Goal: Task Accomplishment & Management: Manage account settings

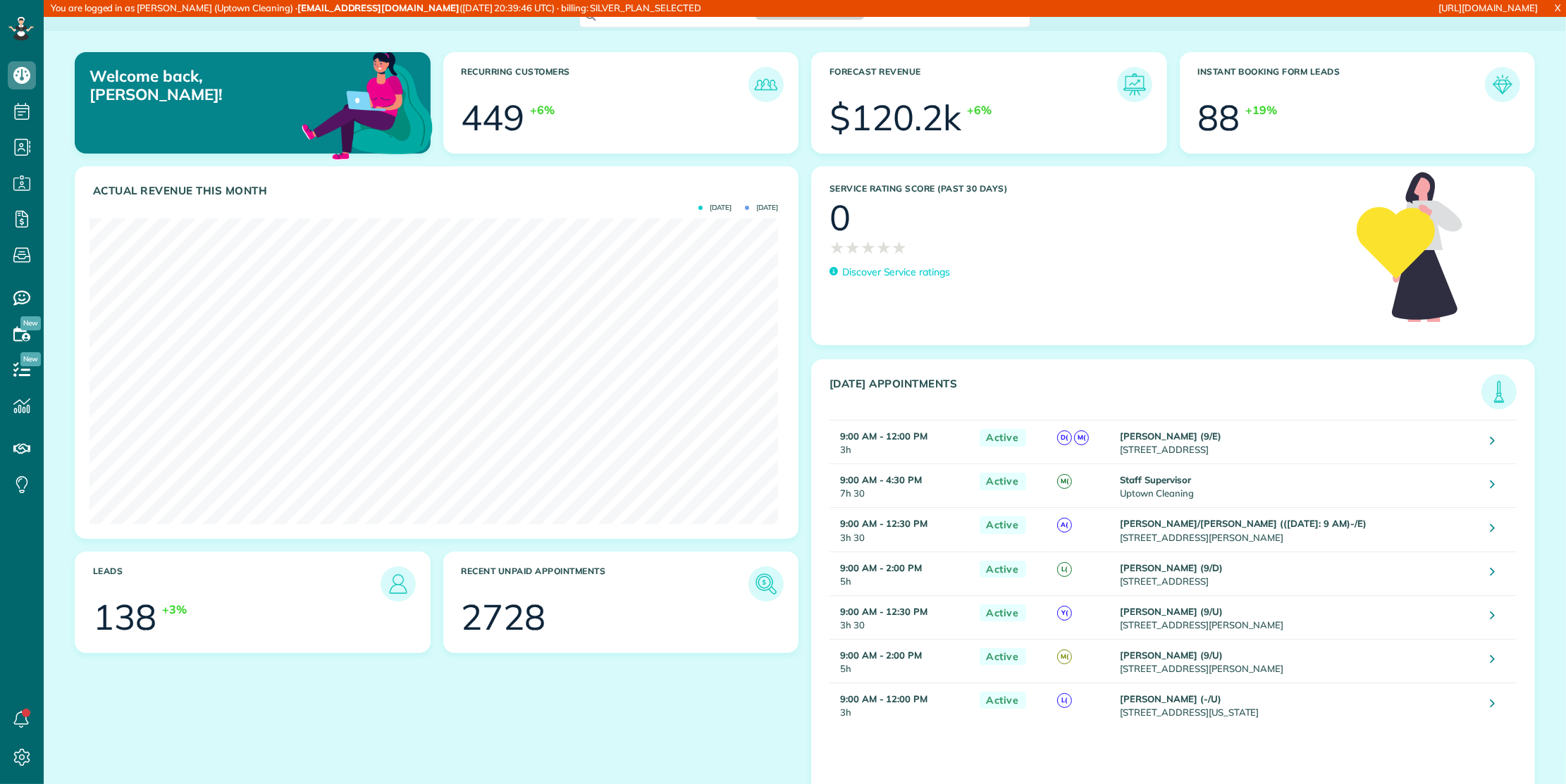
scroll to position [306, 688]
click at [3, 213] on link "Payroll / Earnings" at bounding box center [22, 220] width 44 height 36
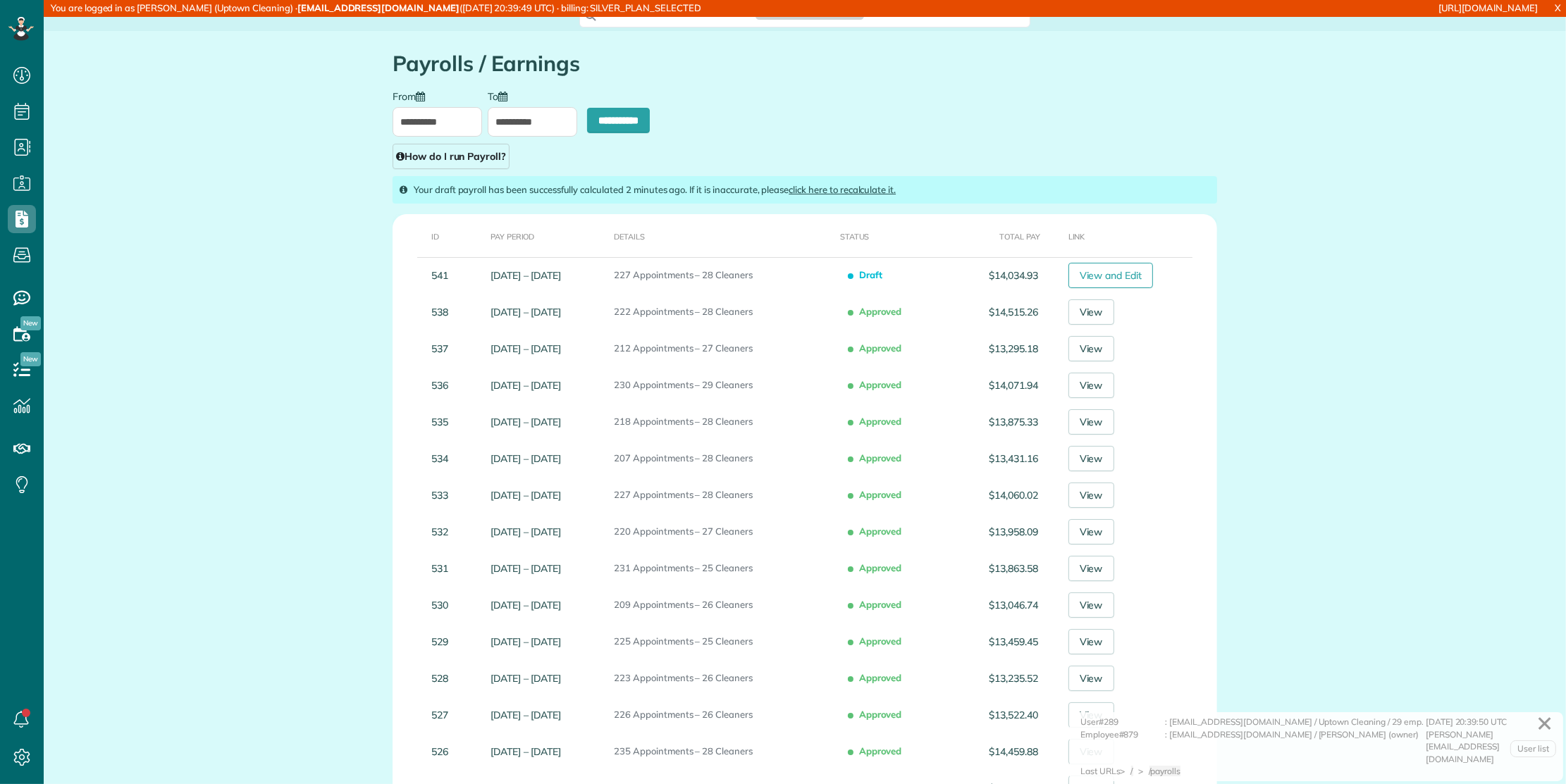
scroll to position [6, 6]
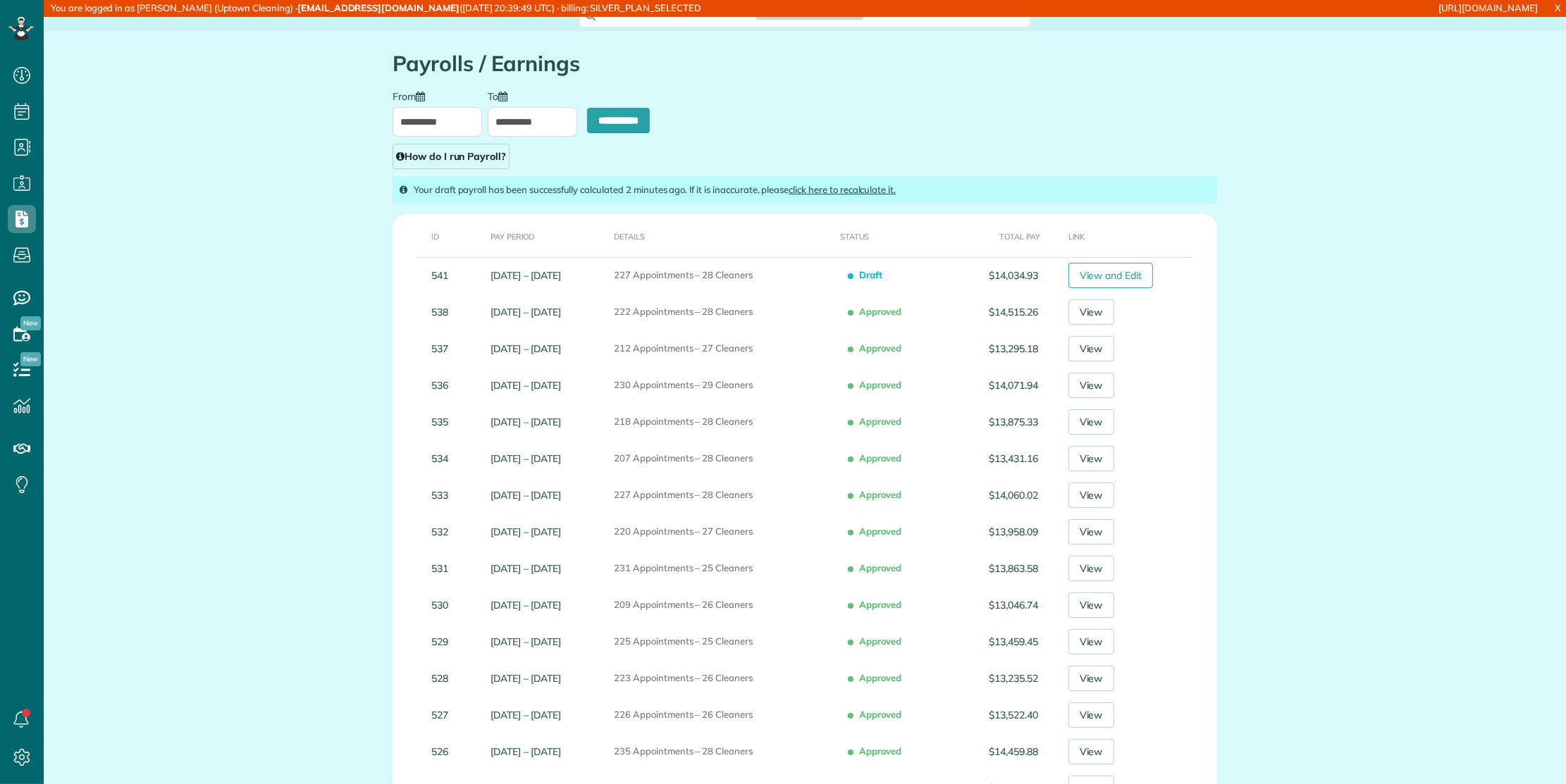
type input "**********"
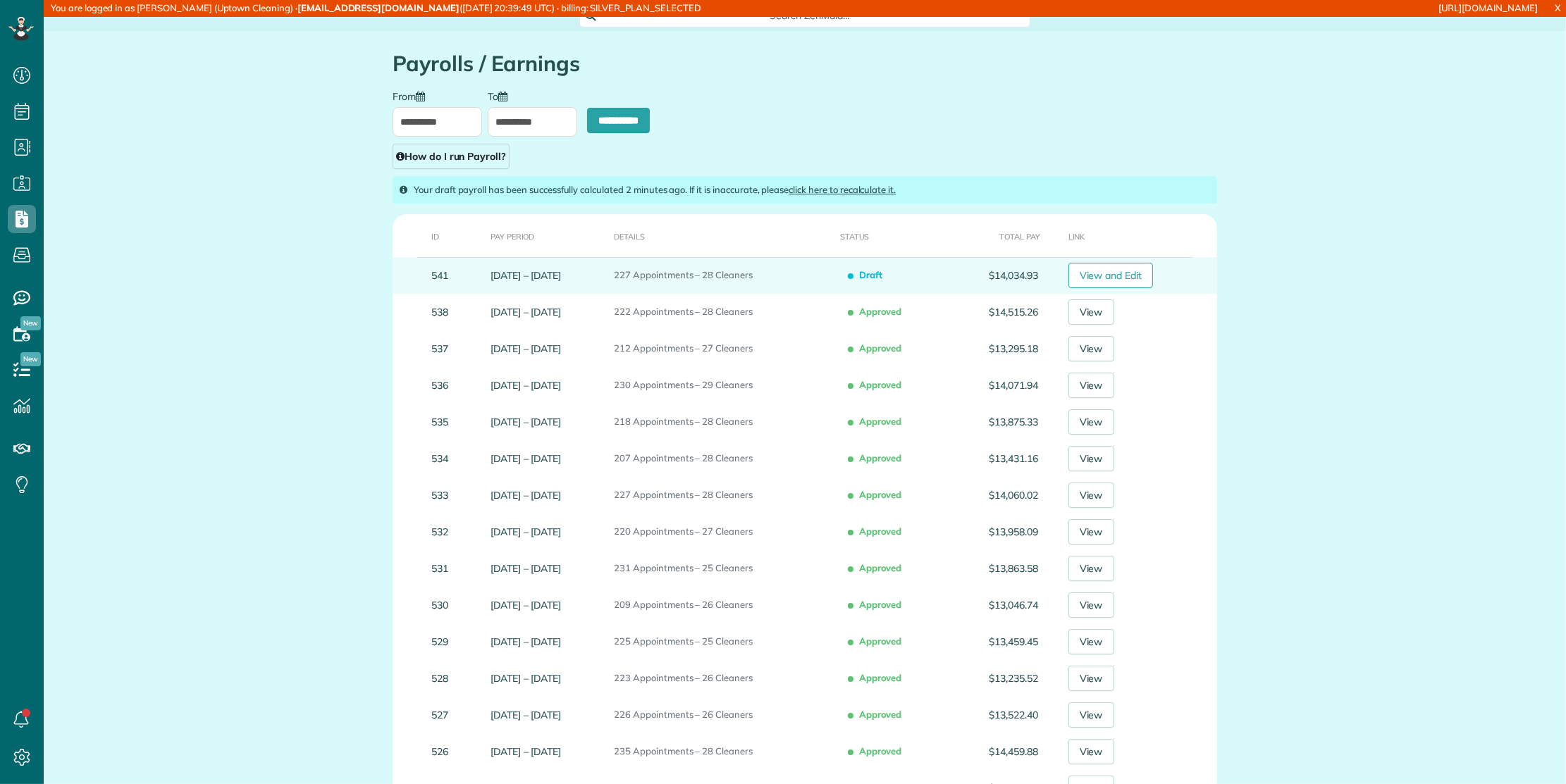
click at [443, 276] on td "541" at bounding box center [439, 275] width 92 height 37
click at [435, 272] on td "541" at bounding box center [439, 275] width 92 height 37
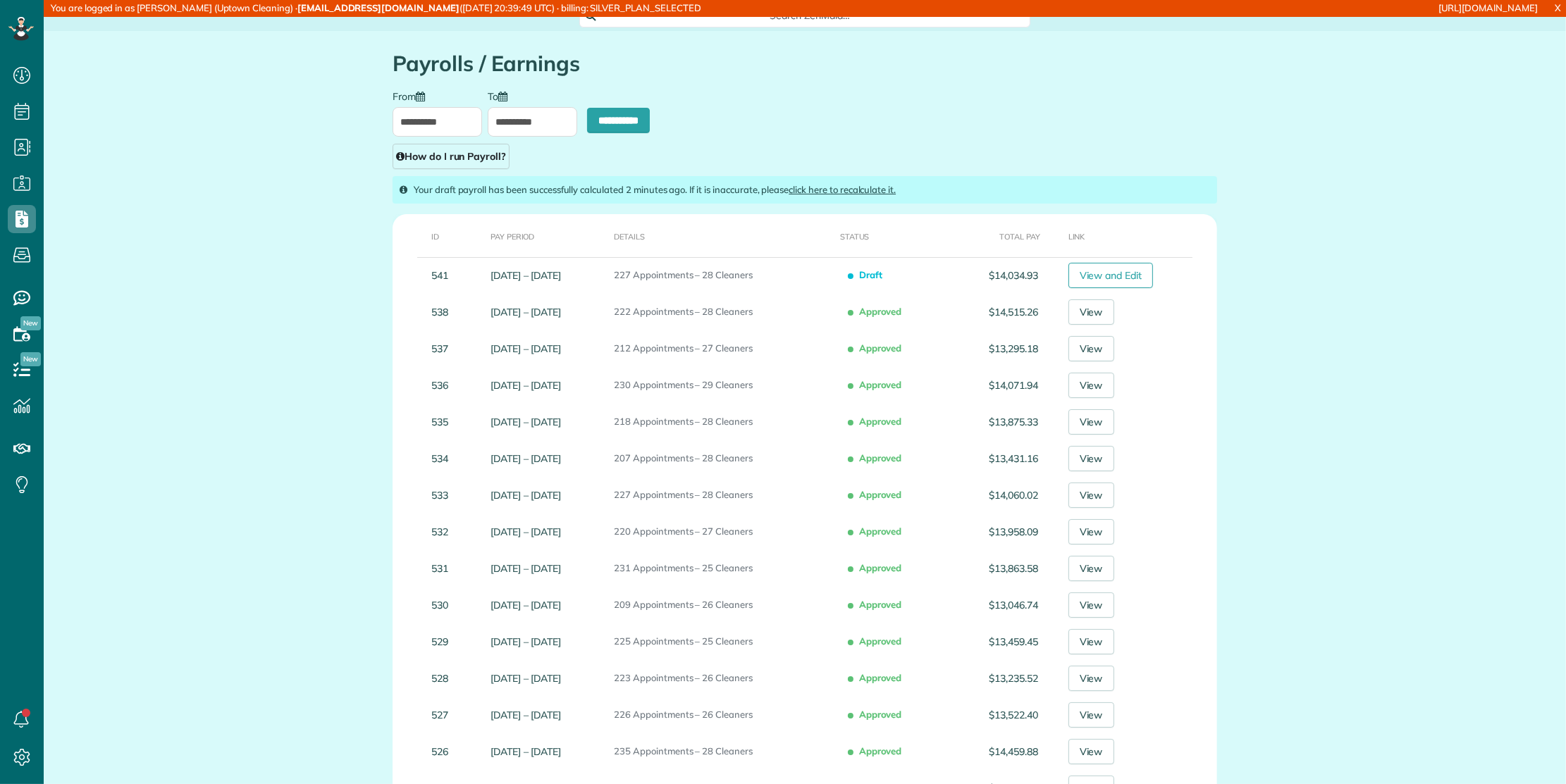
copy td "541"
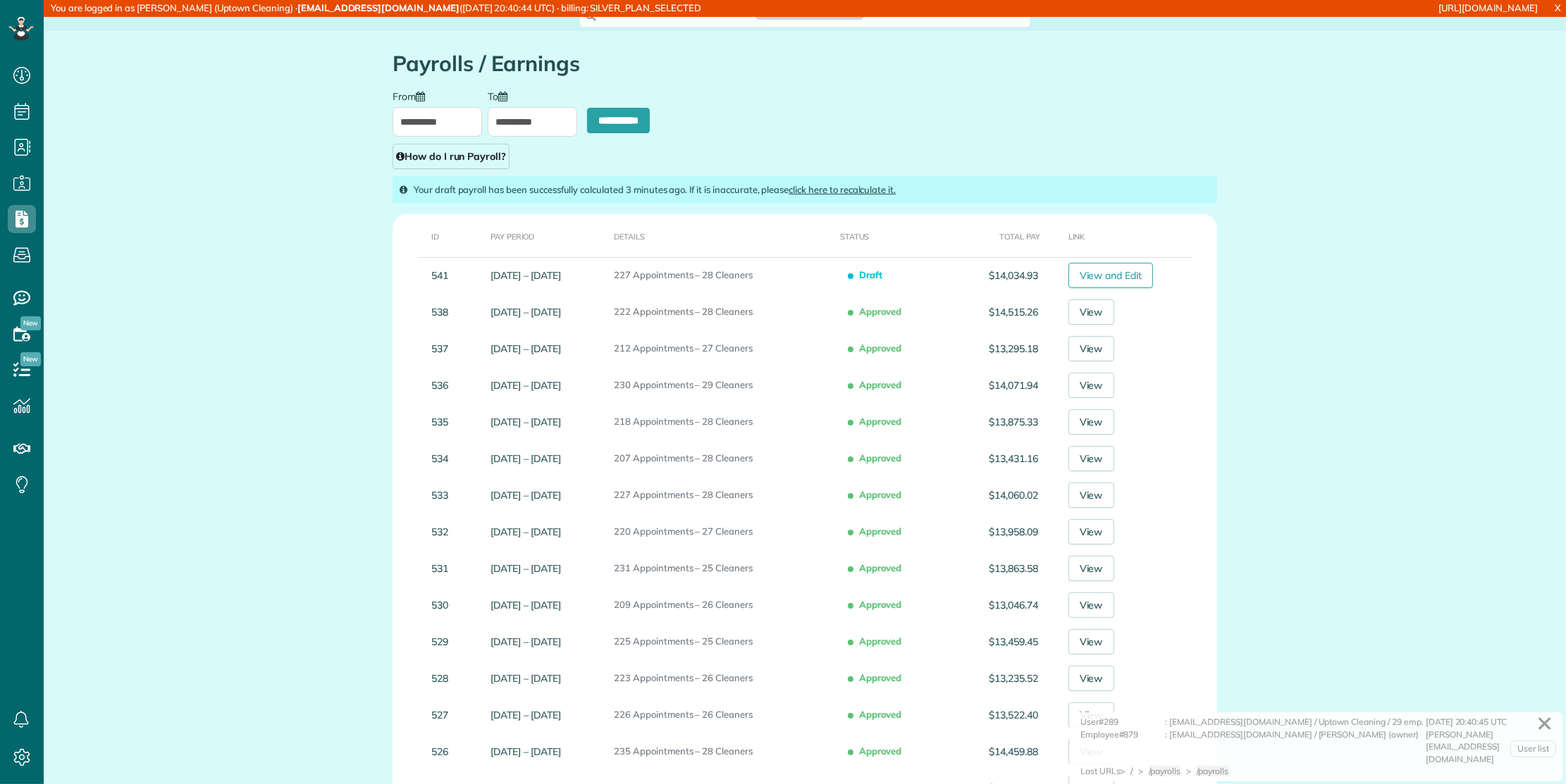
scroll to position [6, 6]
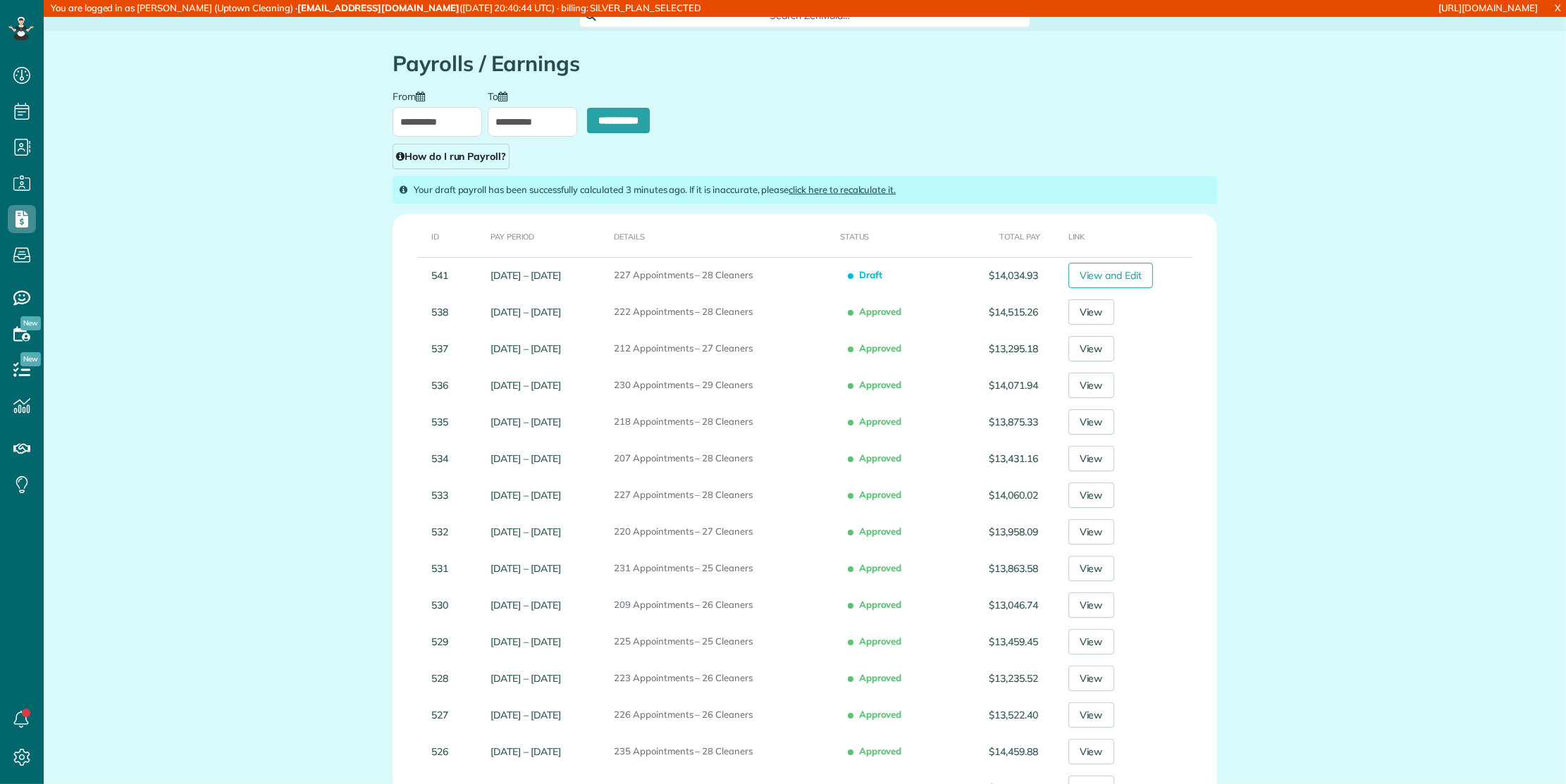
type input "**********"
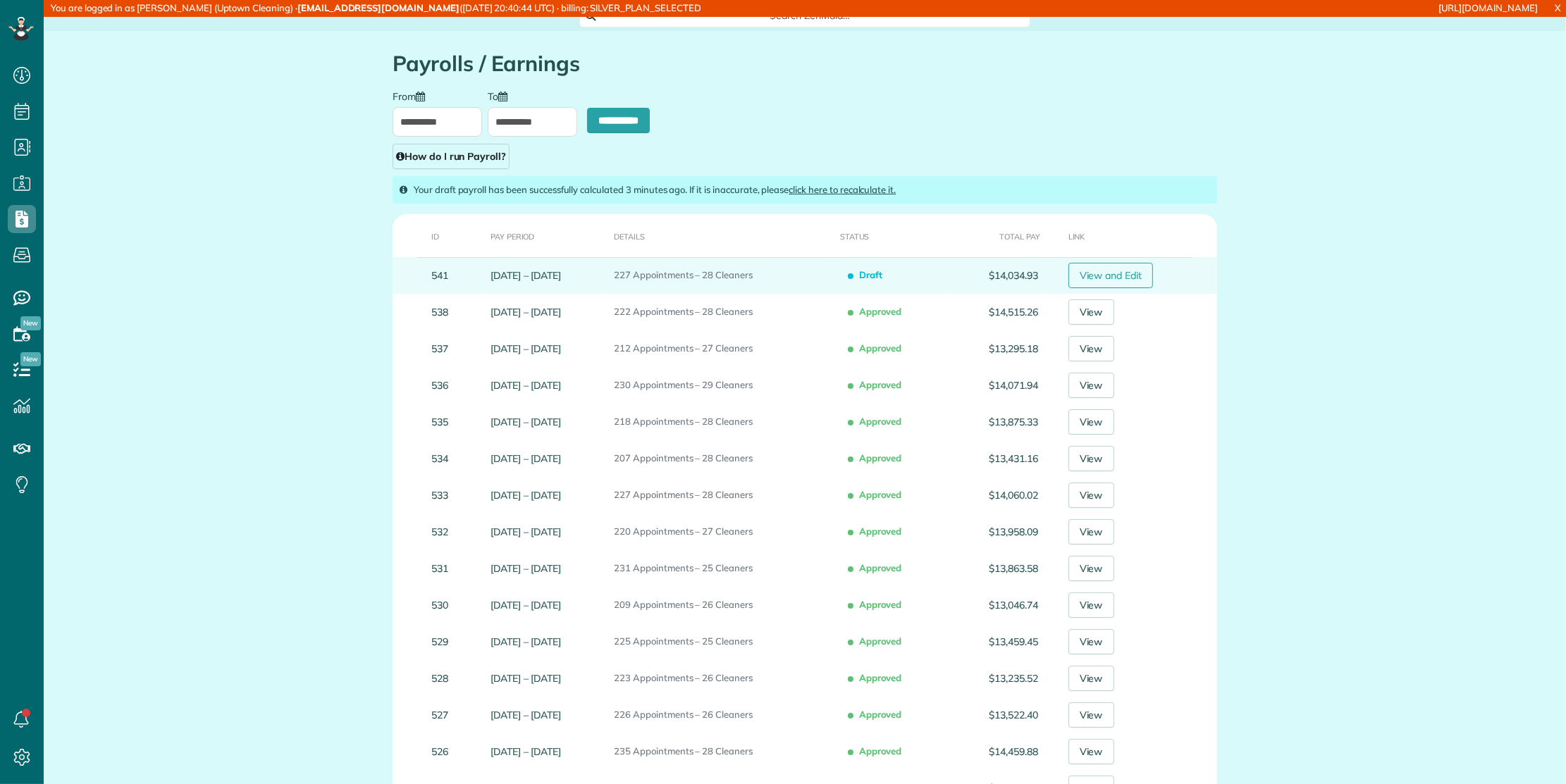
click at [1099, 264] on link "View and Edit" at bounding box center [1111, 275] width 85 height 25
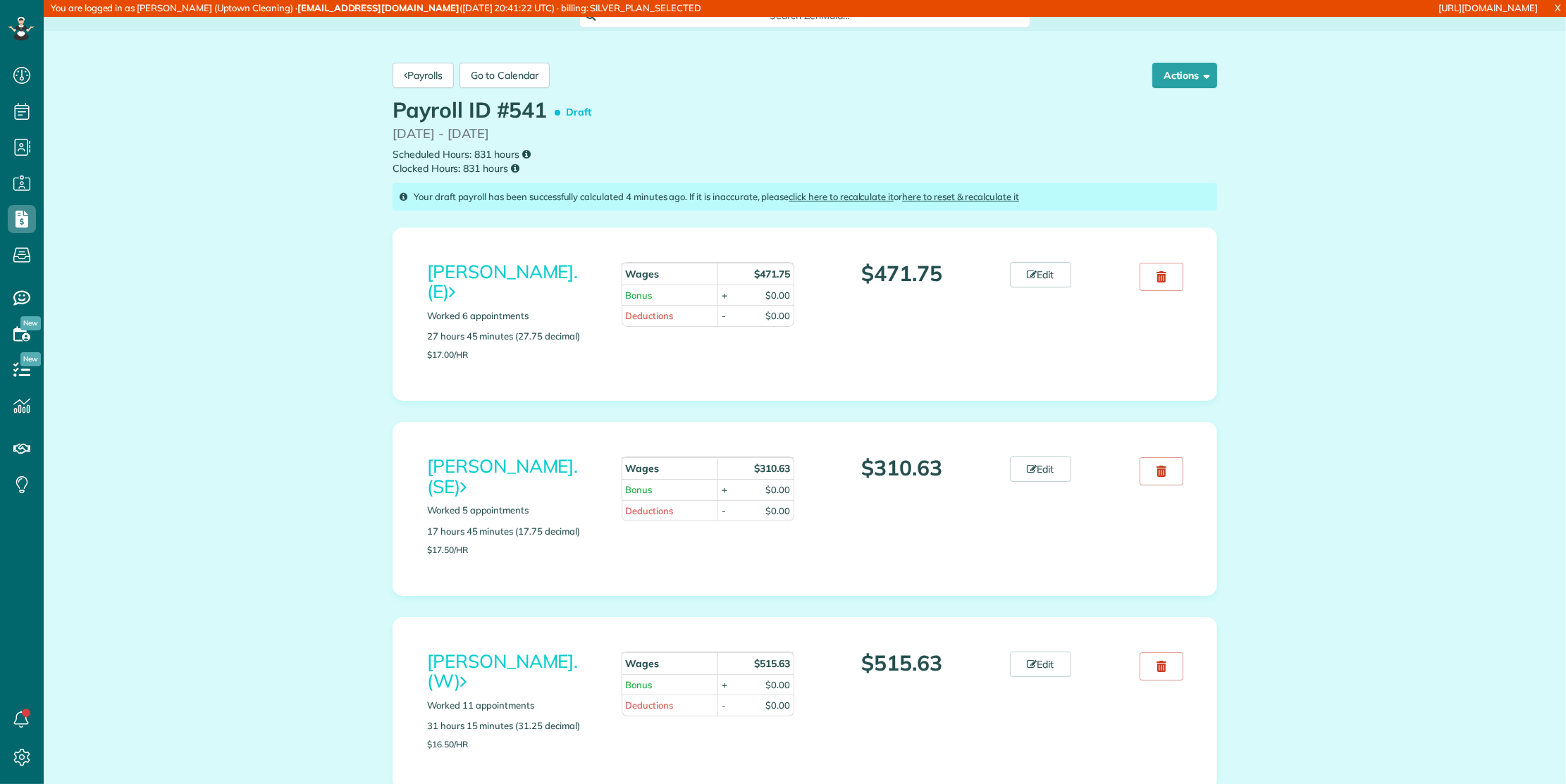
scroll to position [3844, 0]
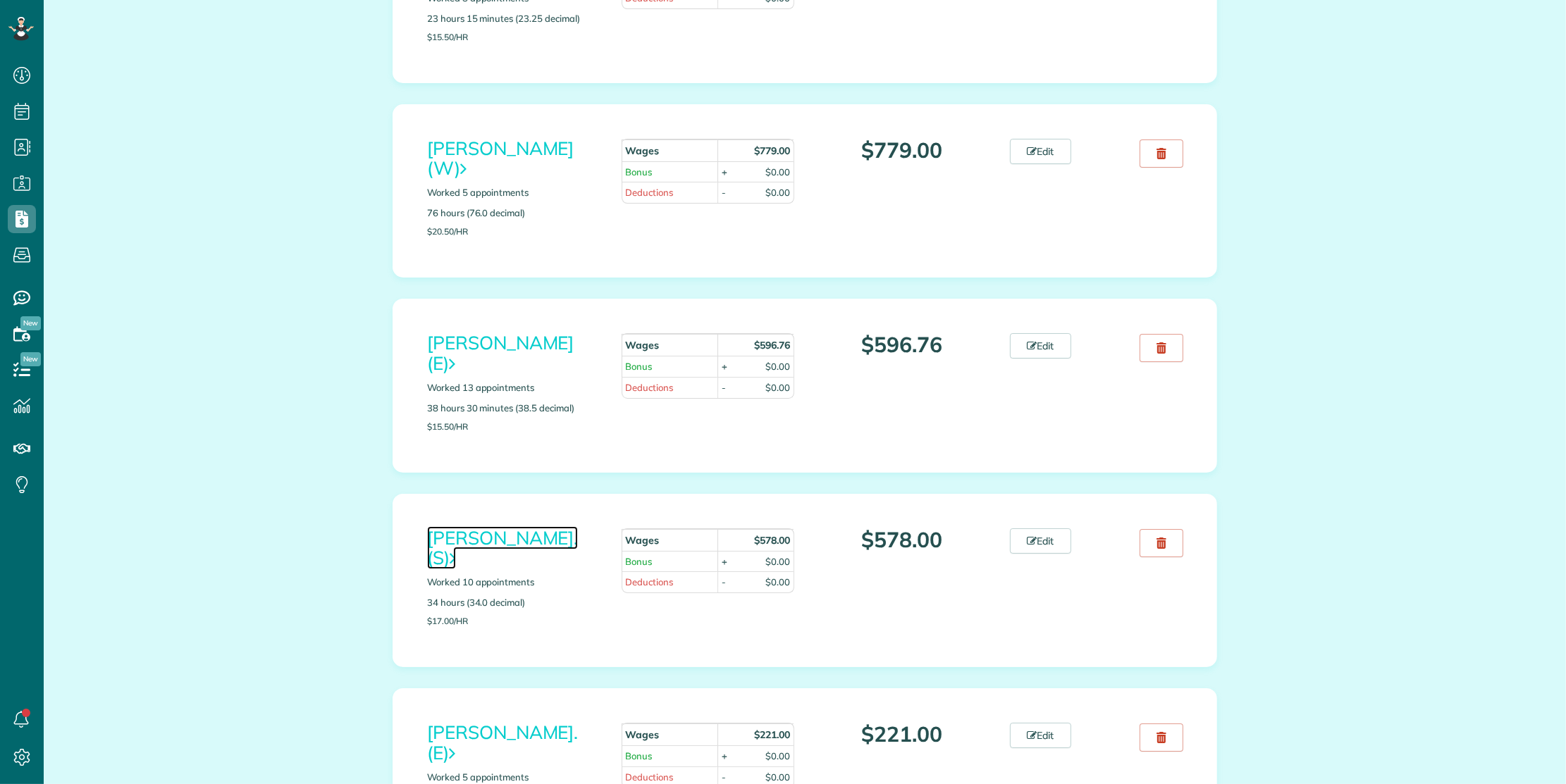
click at [474, 526] on link "Minerva Loera. (S)" at bounding box center [502, 548] width 151 height 44
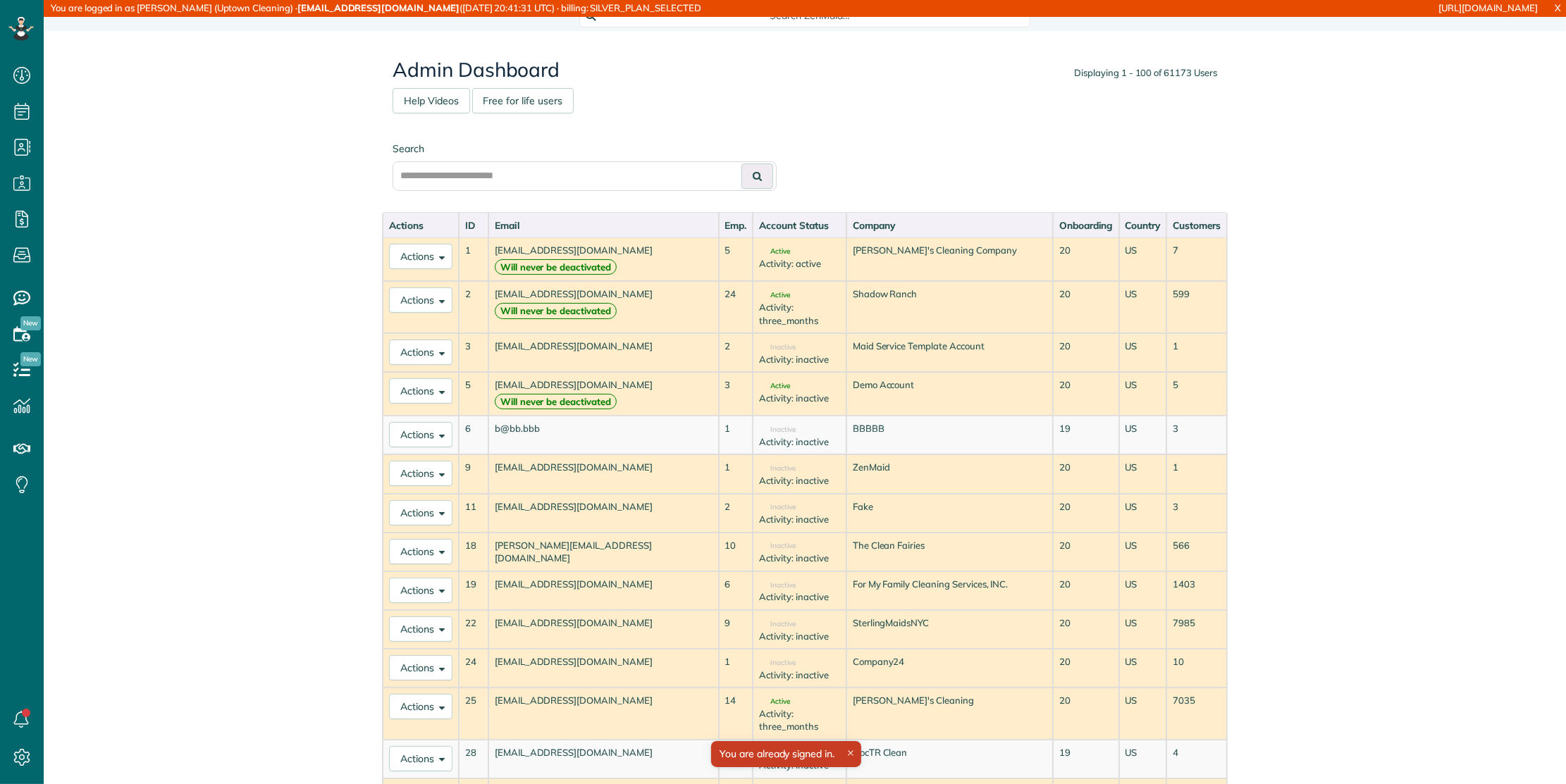
scroll to position [6, 6]
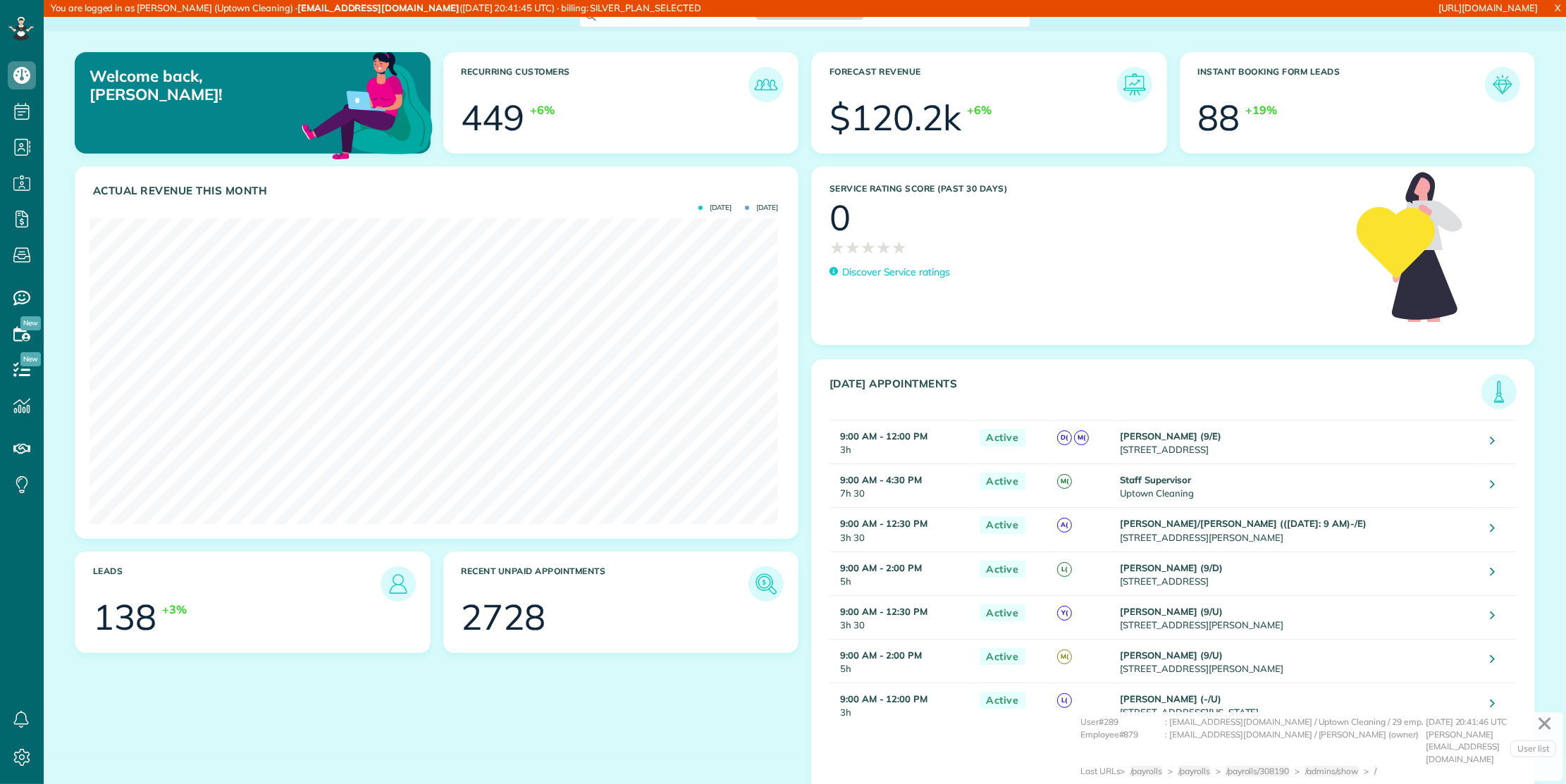
scroll to position [306, 688]
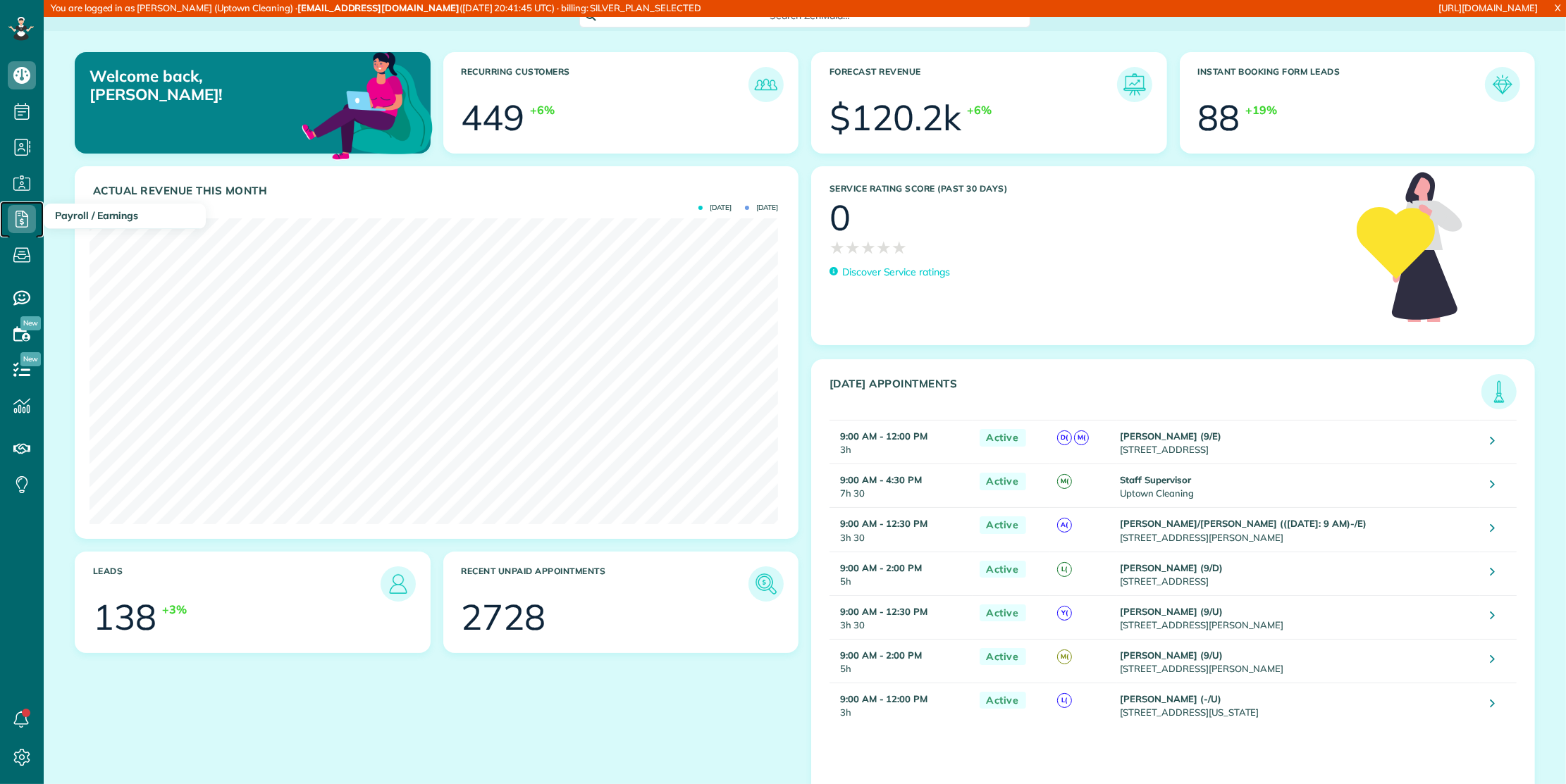
click at [19, 230] on icon at bounding box center [22, 219] width 28 height 28
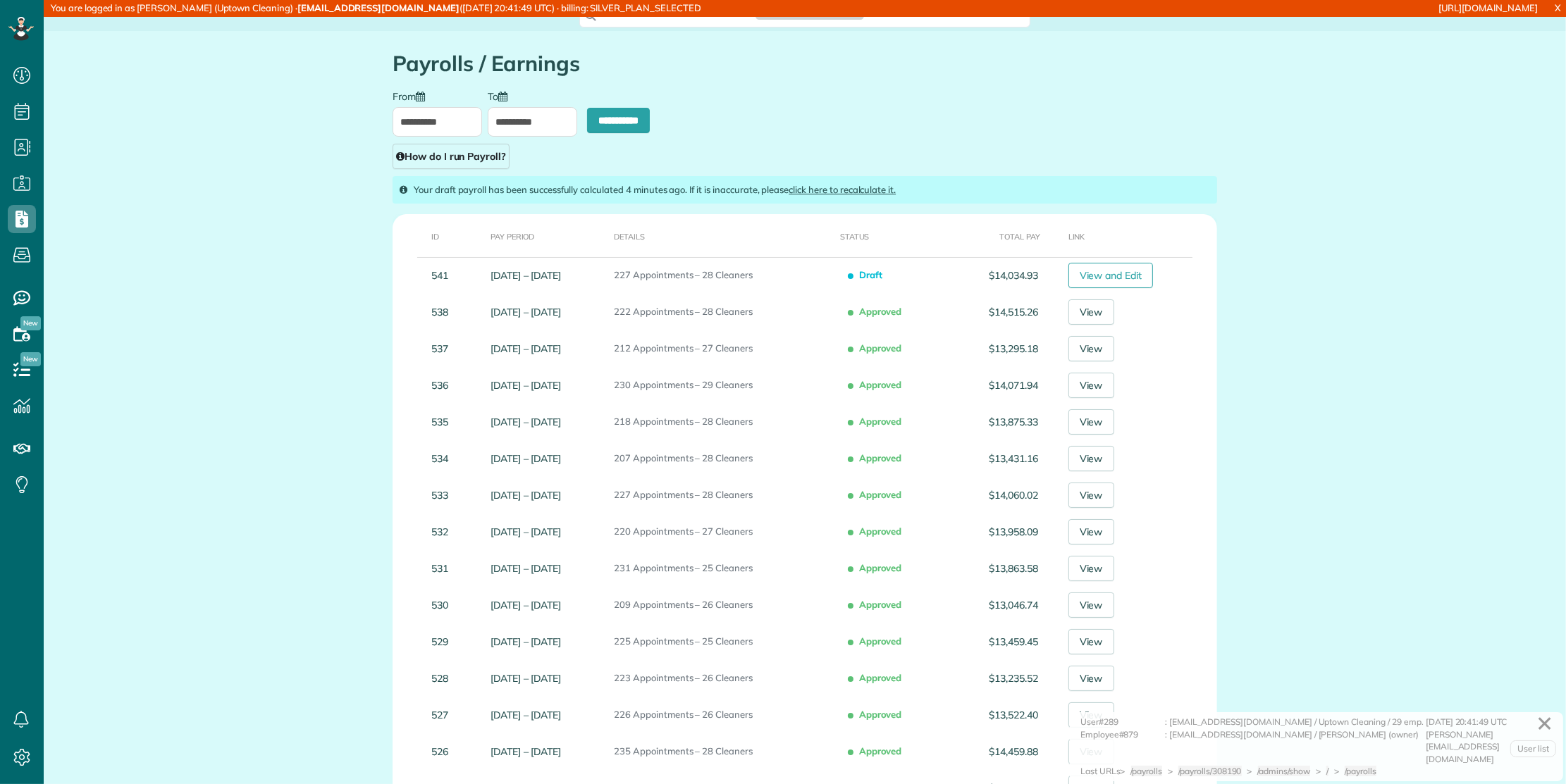
scroll to position [6, 6]
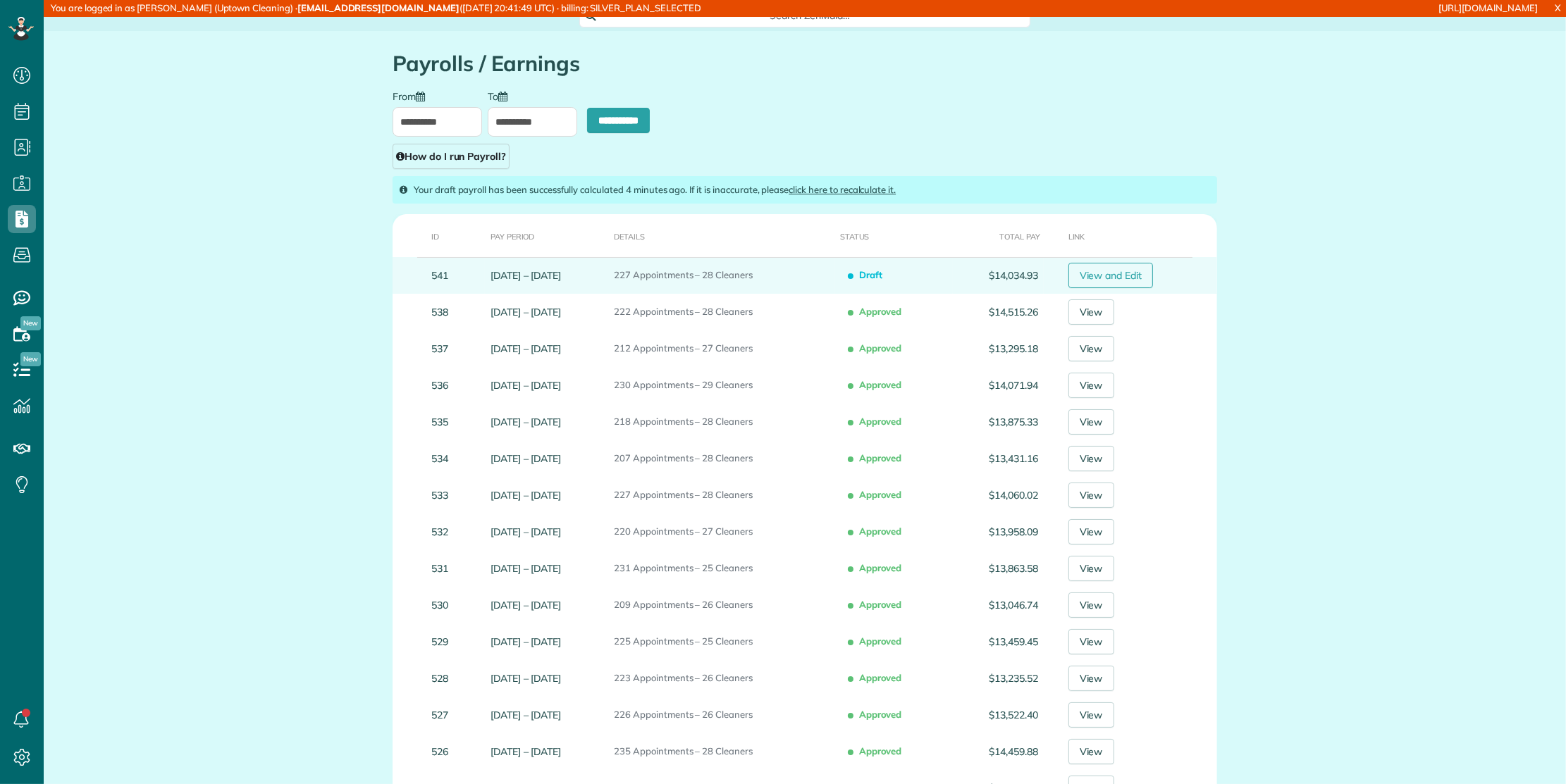
type input "**********"
click at [1086, 273] on link "View and Edit" at bounding box center [1111, 275] width 85 height 25
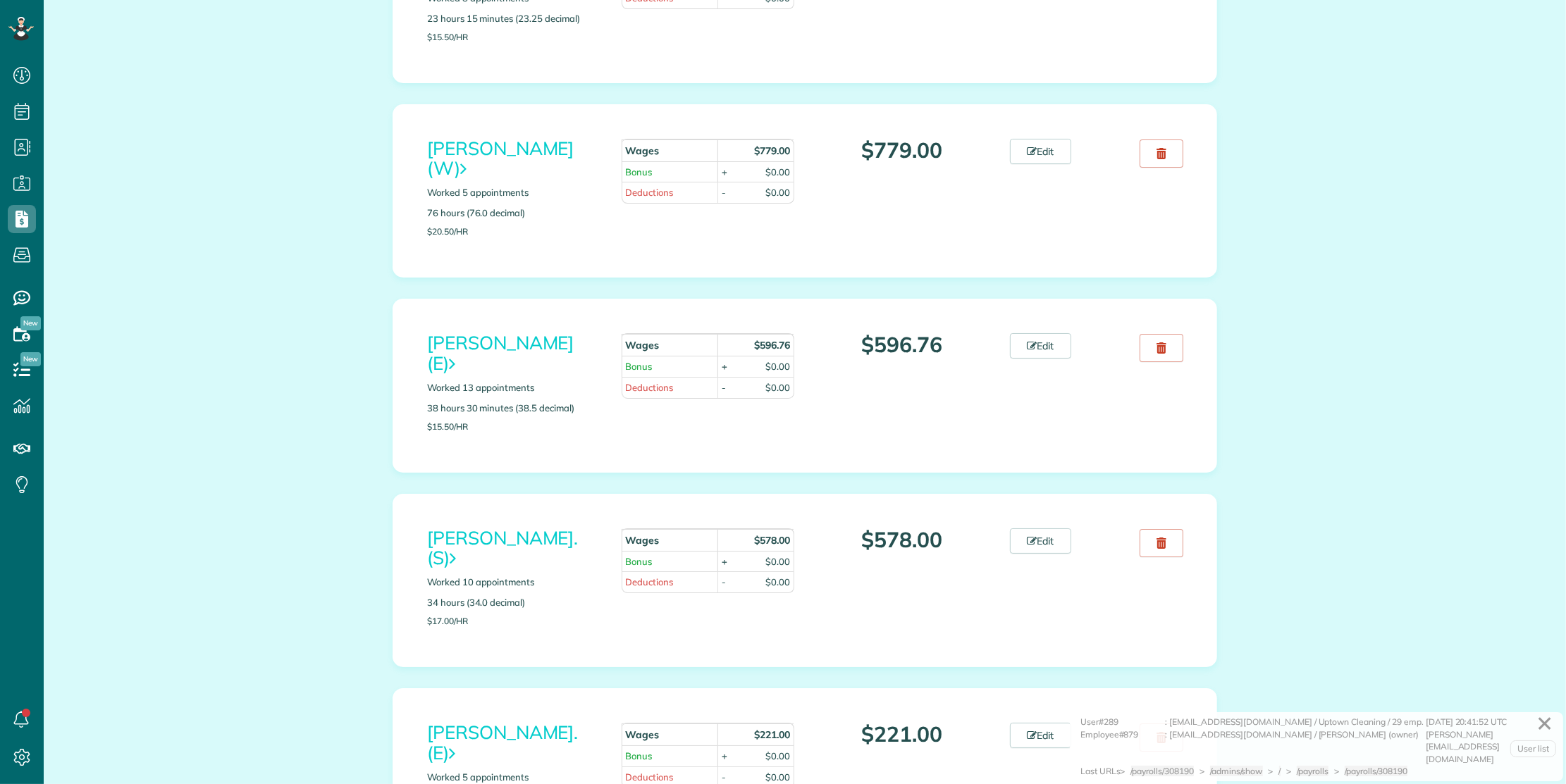
scroll to position [6, 6]
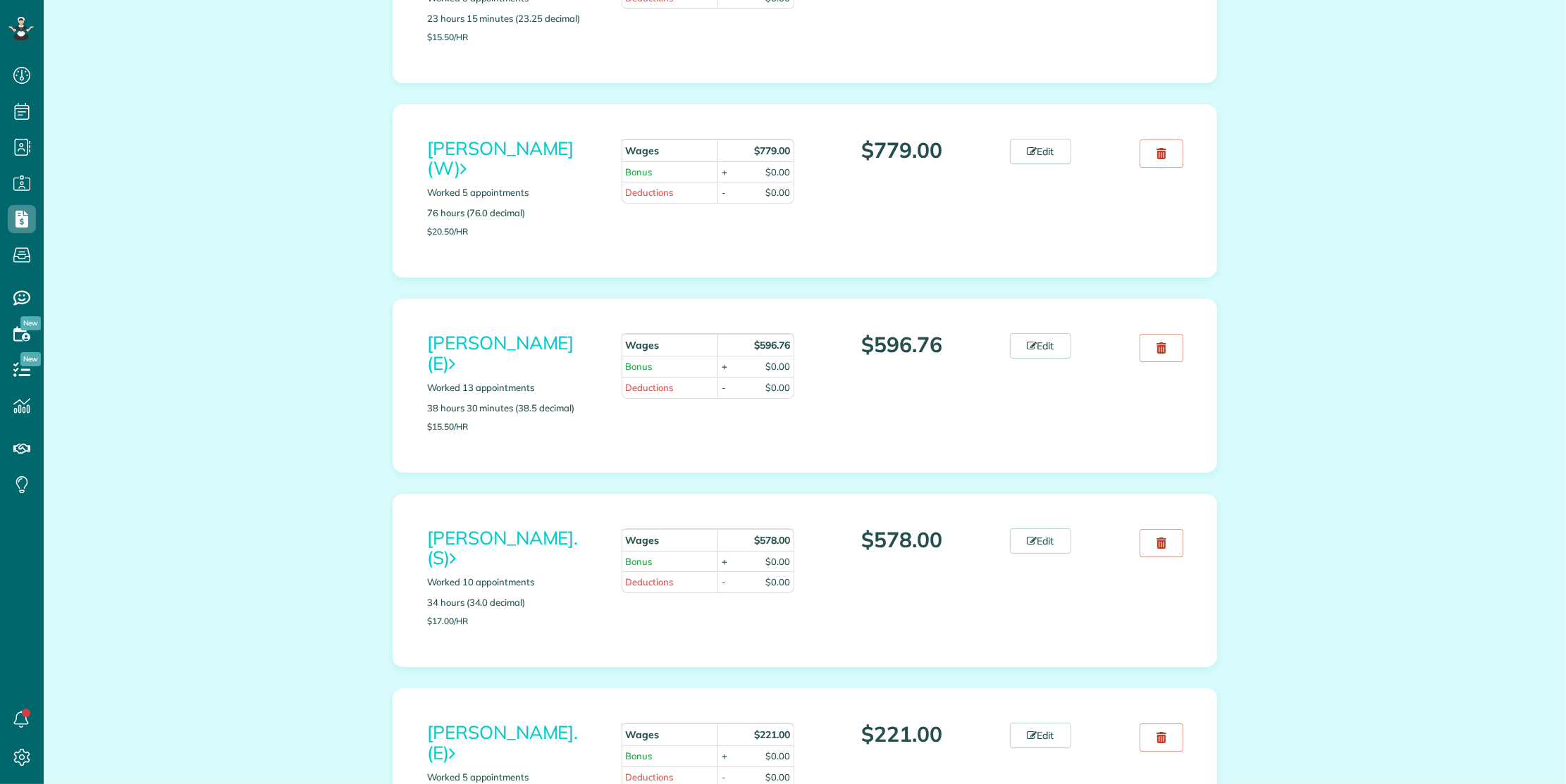
drag, startPoint x: 1141, startPoint y: 394, endPoint x: 864, endPoint y: 86, distance: 414.2
click at [1141, 529] on link at bounding box center [1161, 543] width 44 height 28
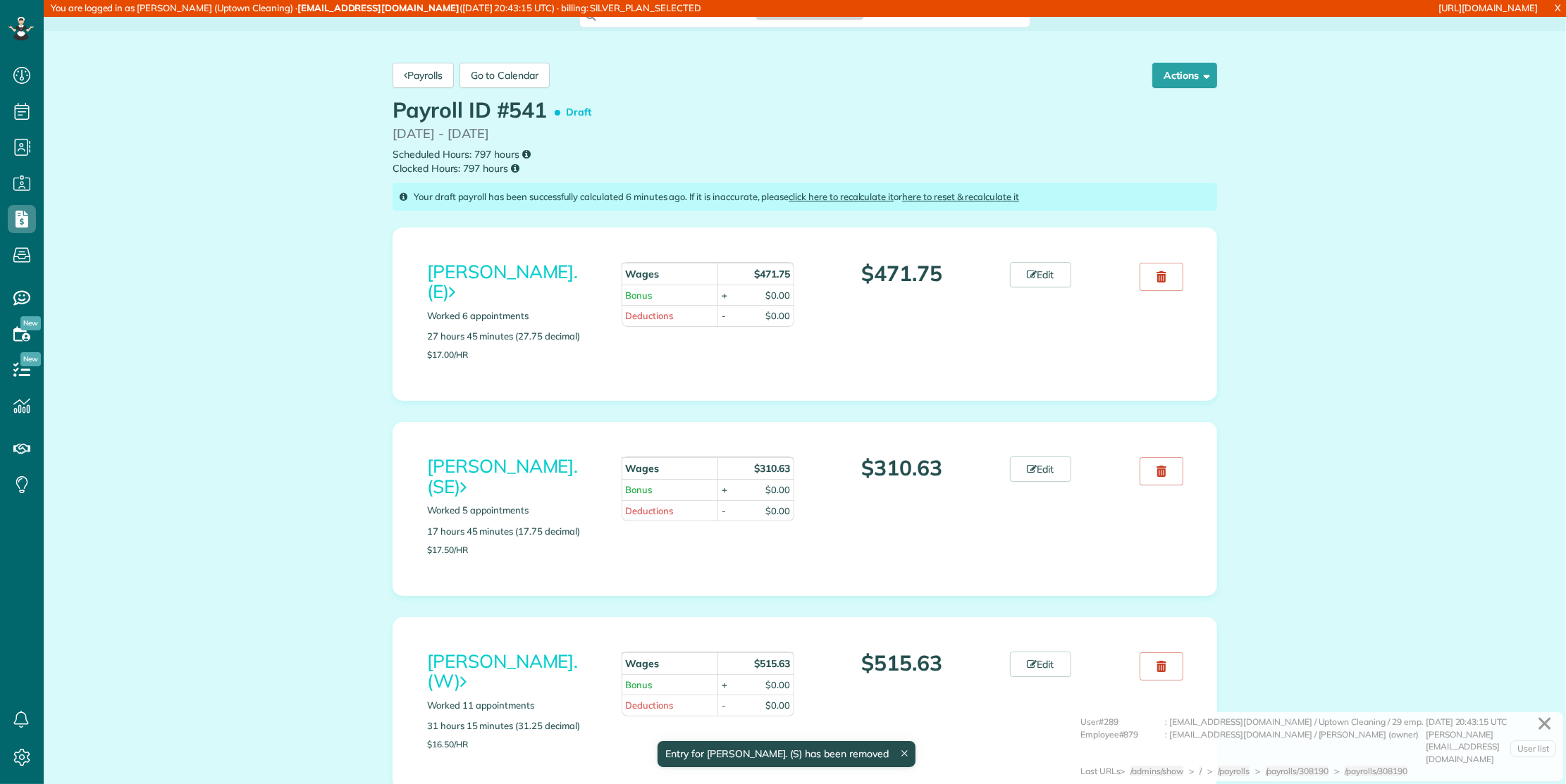
scroll to position [6, 6]
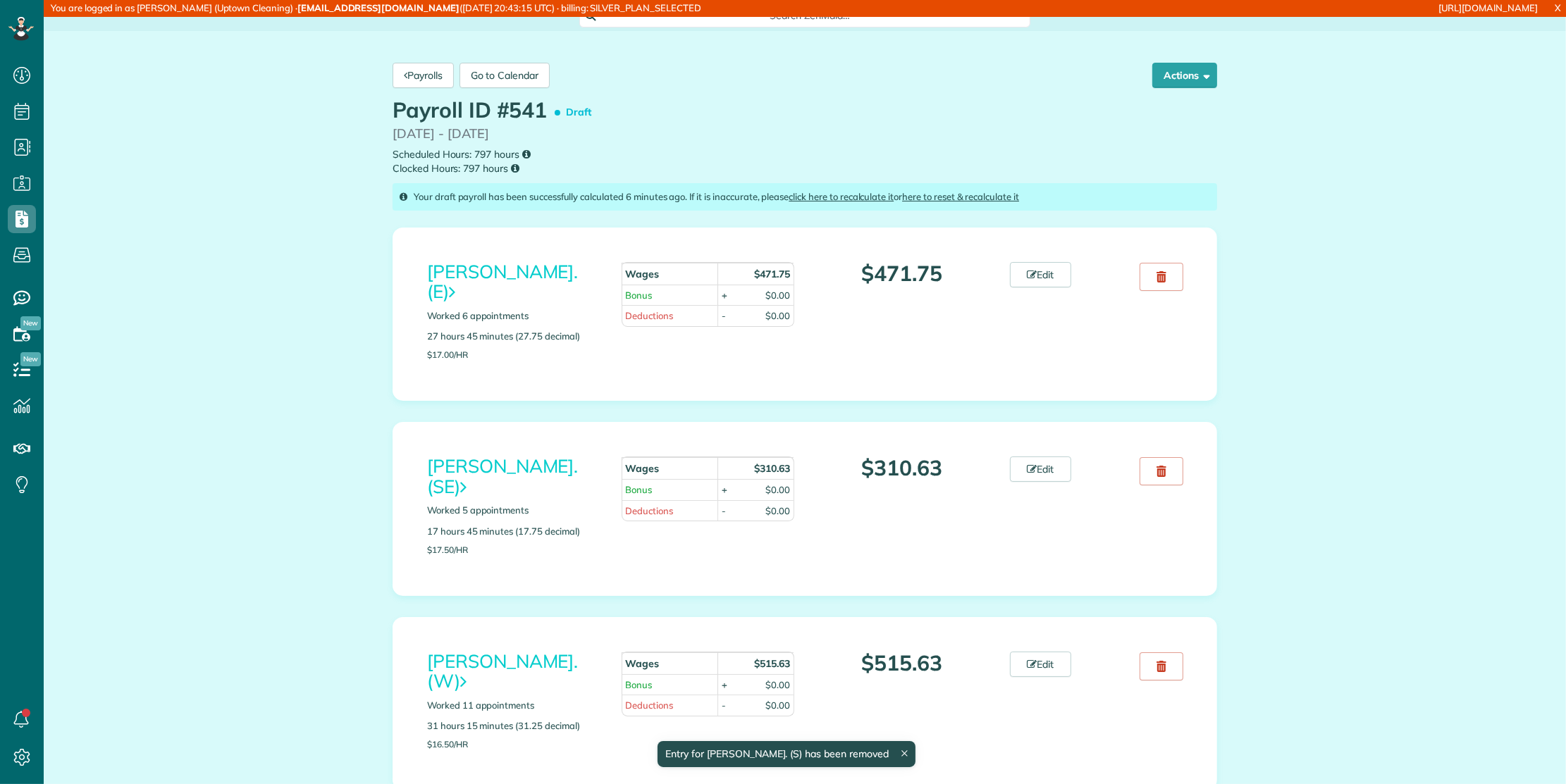
click at [1160, 88] on div "Payrolls Go to Calendar Actions Approve Payroll Recalculate Reset and Recalcula…" at bounding box center [805, 75] width 846 height 47
click at [1161, 84] on button "Actions" at bounding box center [1184, 75] width 65 height 25
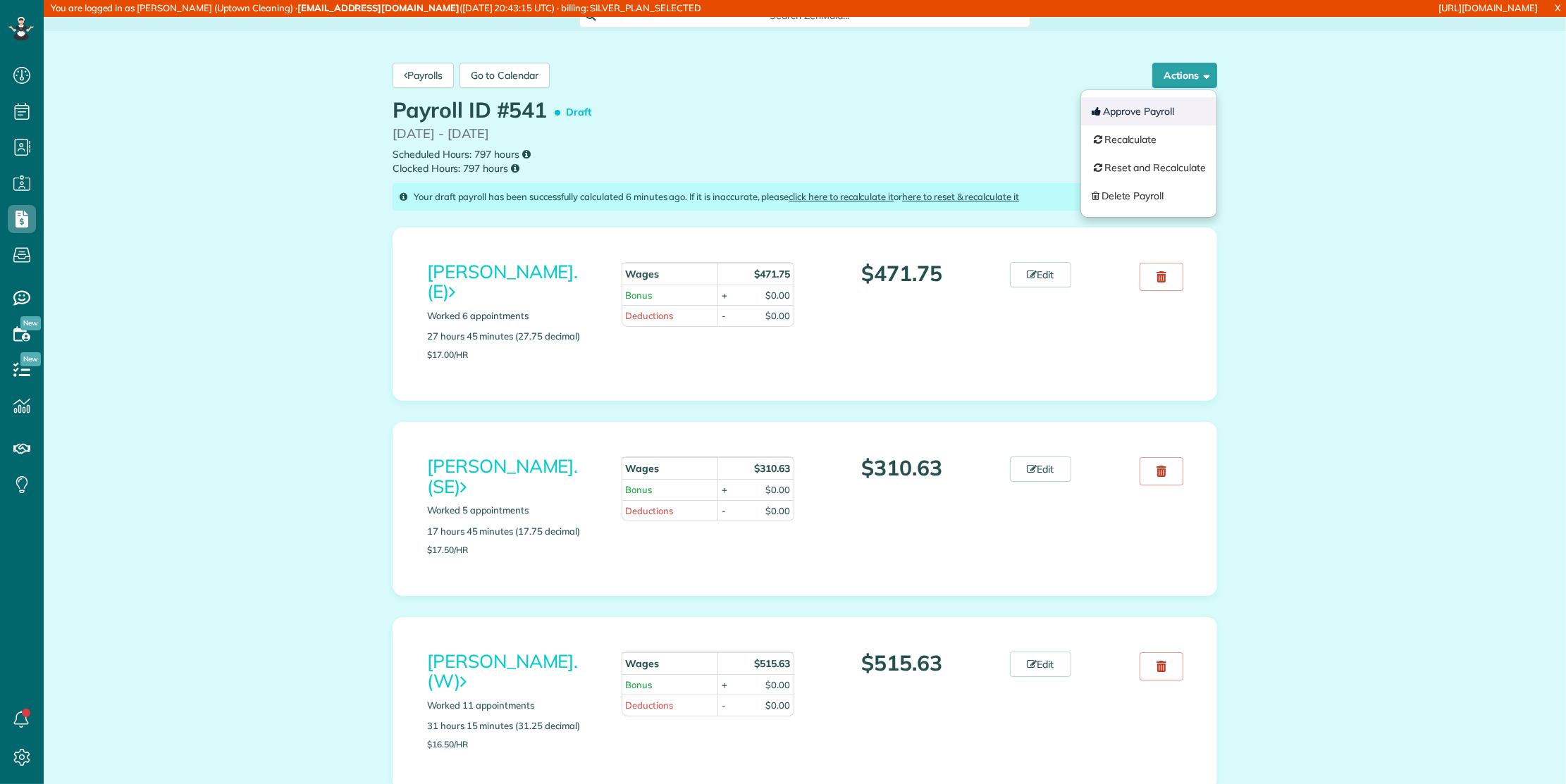
click at [1131, 114] on button "Approve Payroll" at bounding box center [1149, 111] width 135 height 28
click at [885, 124] on div "Payroll ID #541 Draft 09/05/2025 - 09/11/2025 Scheduled Hours: 797 hours Clocke…" at bounding box center [805, 138] width 846 height 78
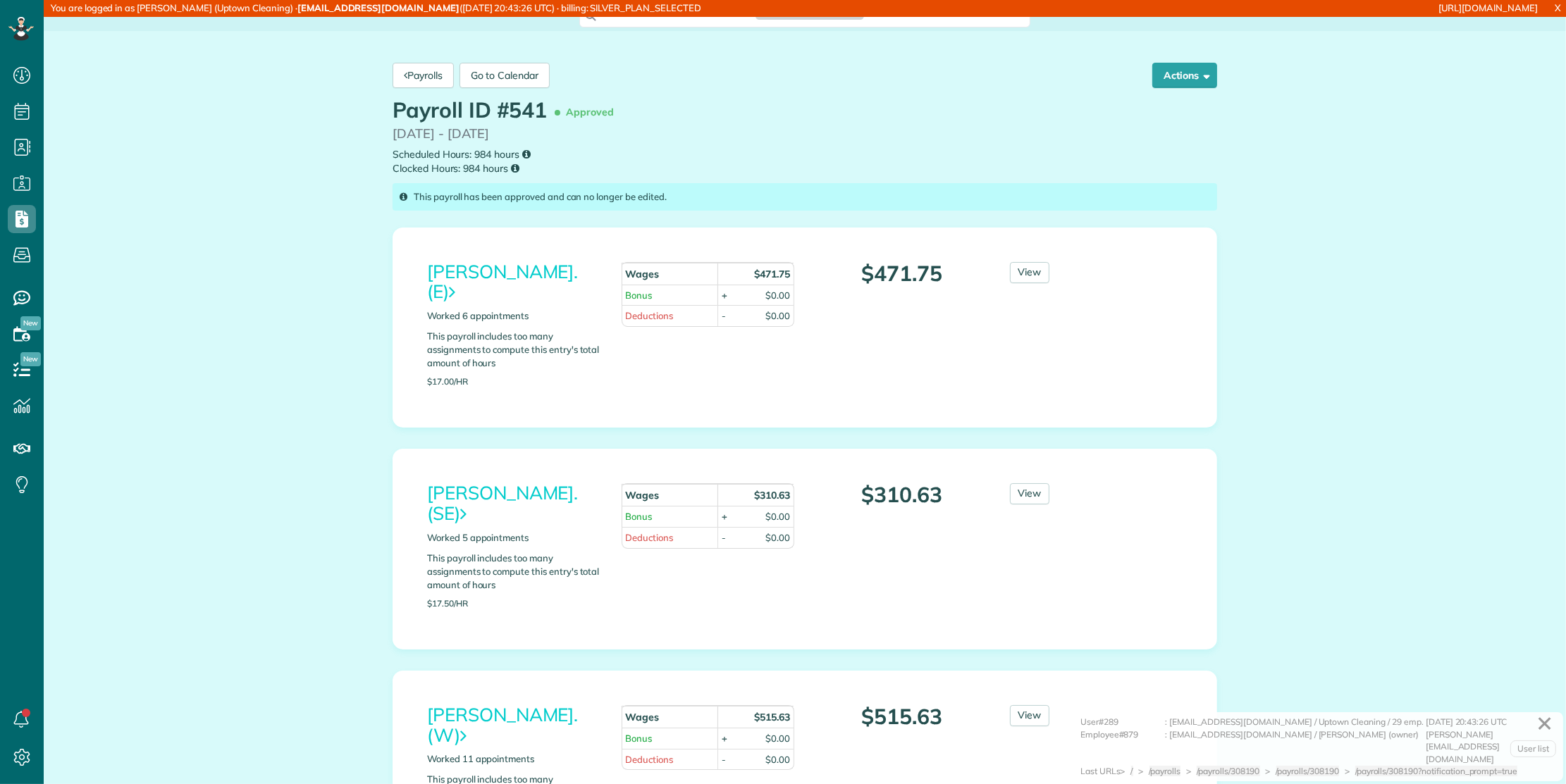
scroll to position [6, 6]
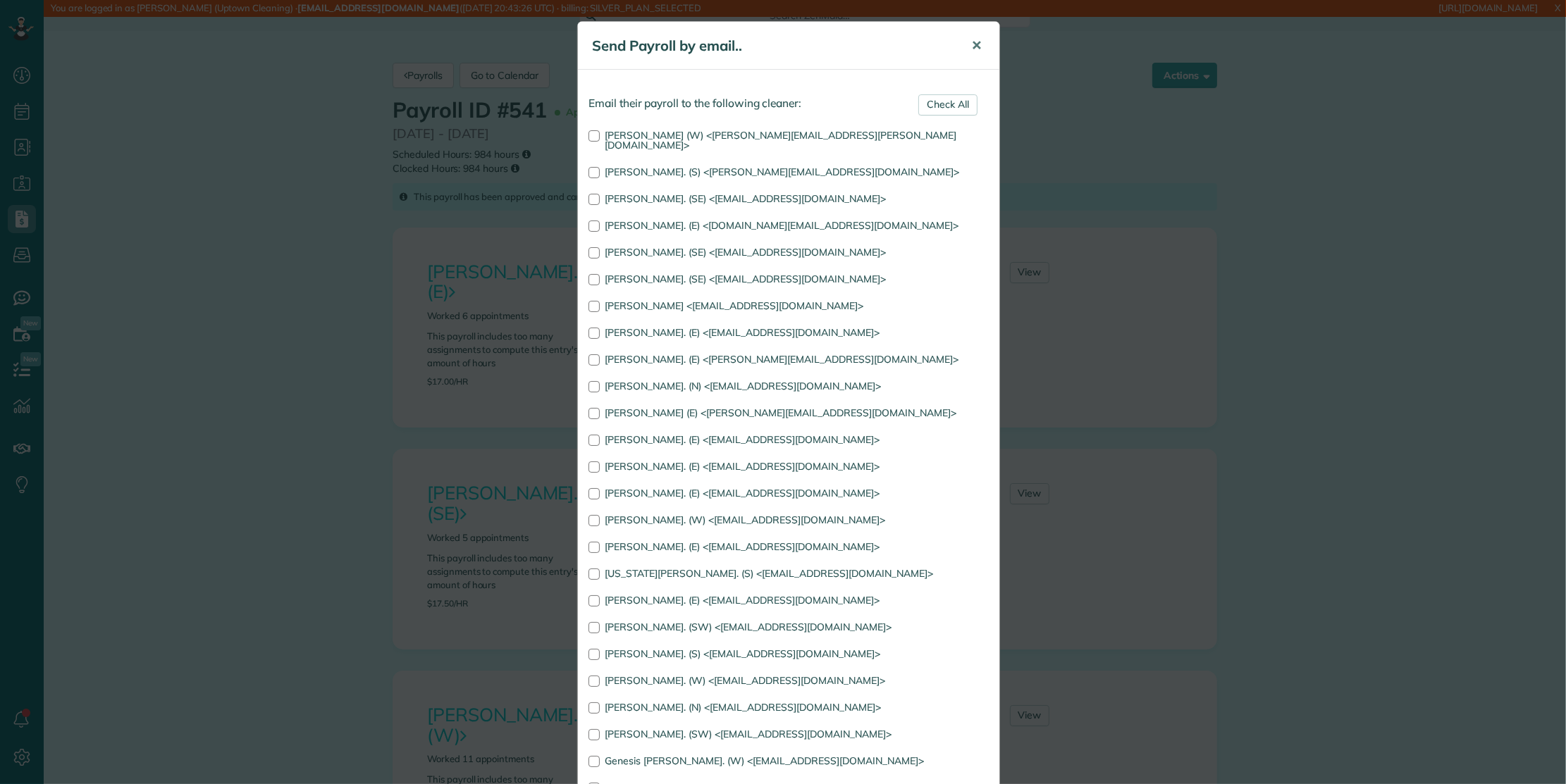
click at [978, 45] on button "✕" at bounding box center [976, 45] width 32 height 34
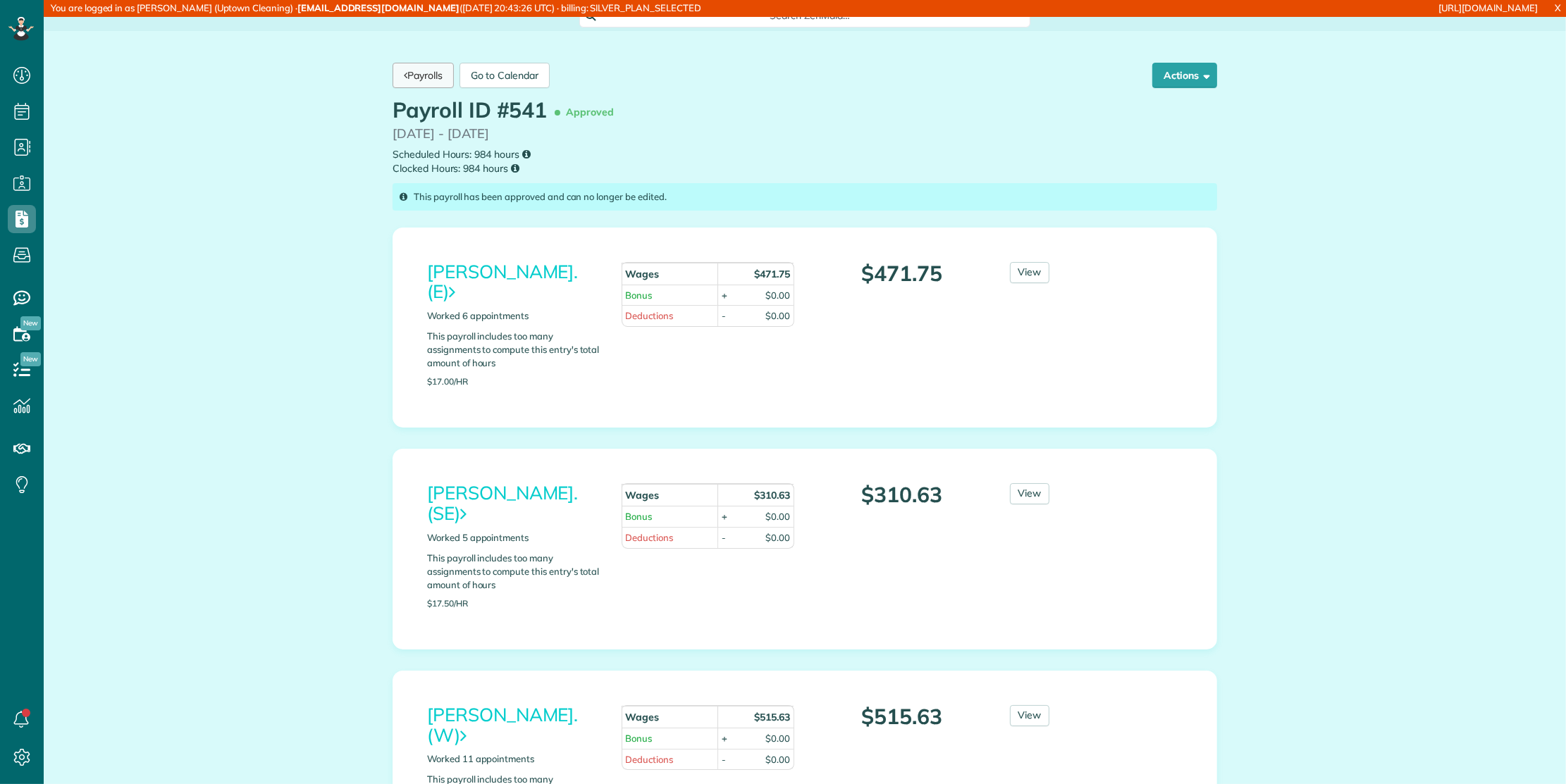
click at [425, 81] on link "Payrolls" at bounding box center [423, 75] width 61 height 25
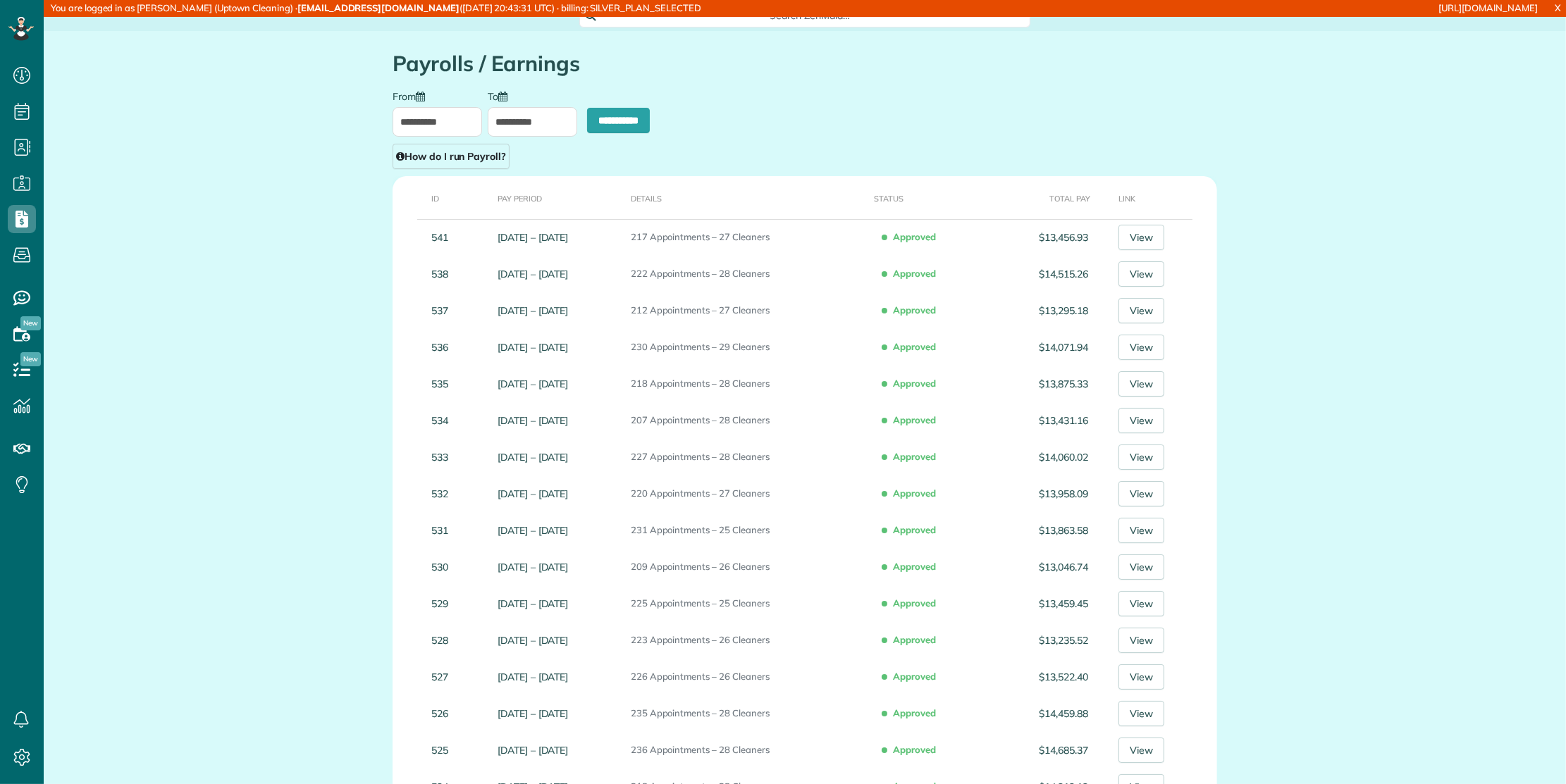
scroll to position [6, 6]
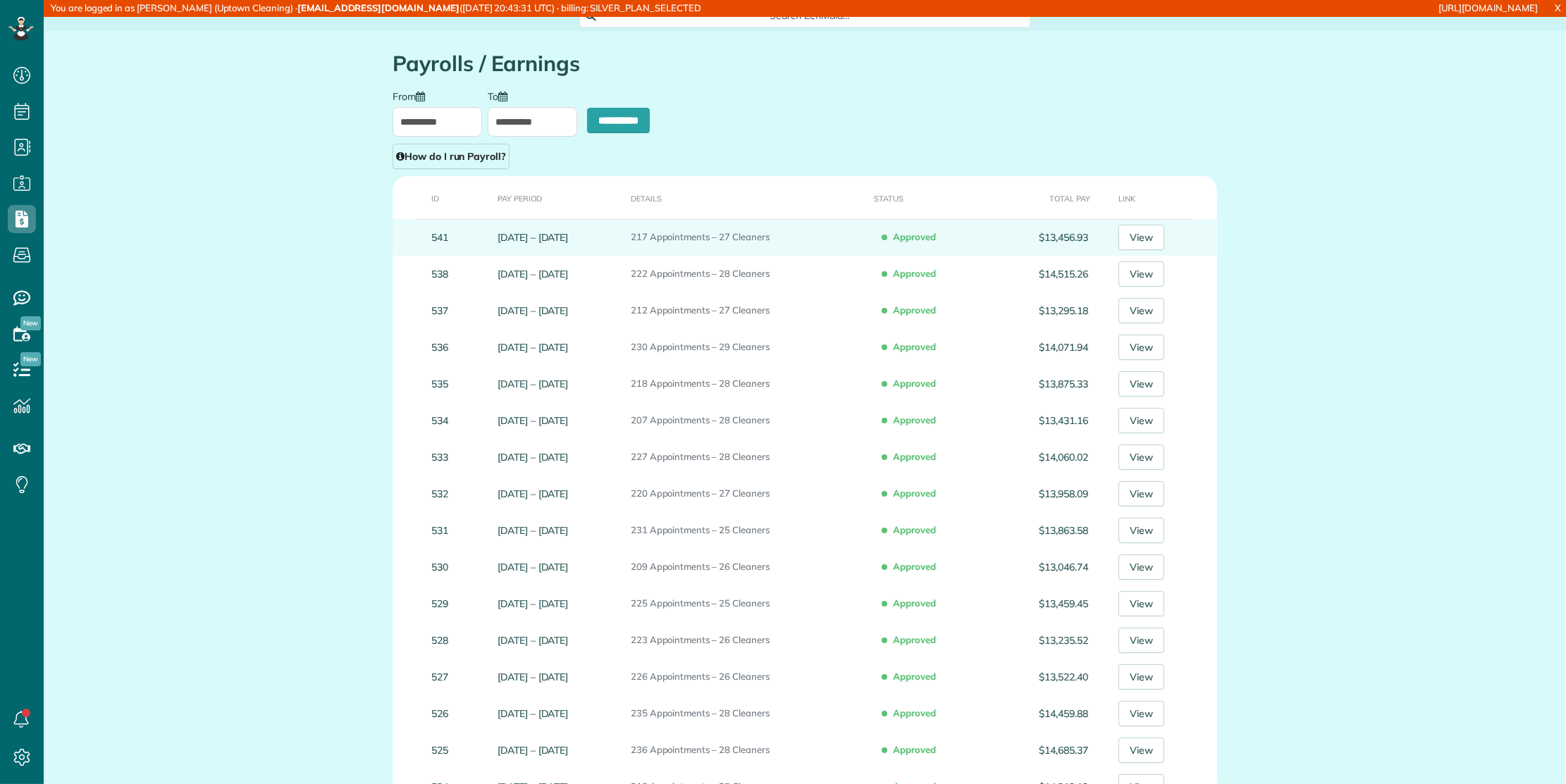
drag, startPoint x: 478, startPoint y: 235, endPoint x: 560, endPoint y: 241, distance: 82.2
click at [560, 241] on tr "541 [DATE] – [DATE] 217 Appointments – 27 Cleaners Approved $13,456.93 View" at bounding box center [805, 237] width 825 height 37
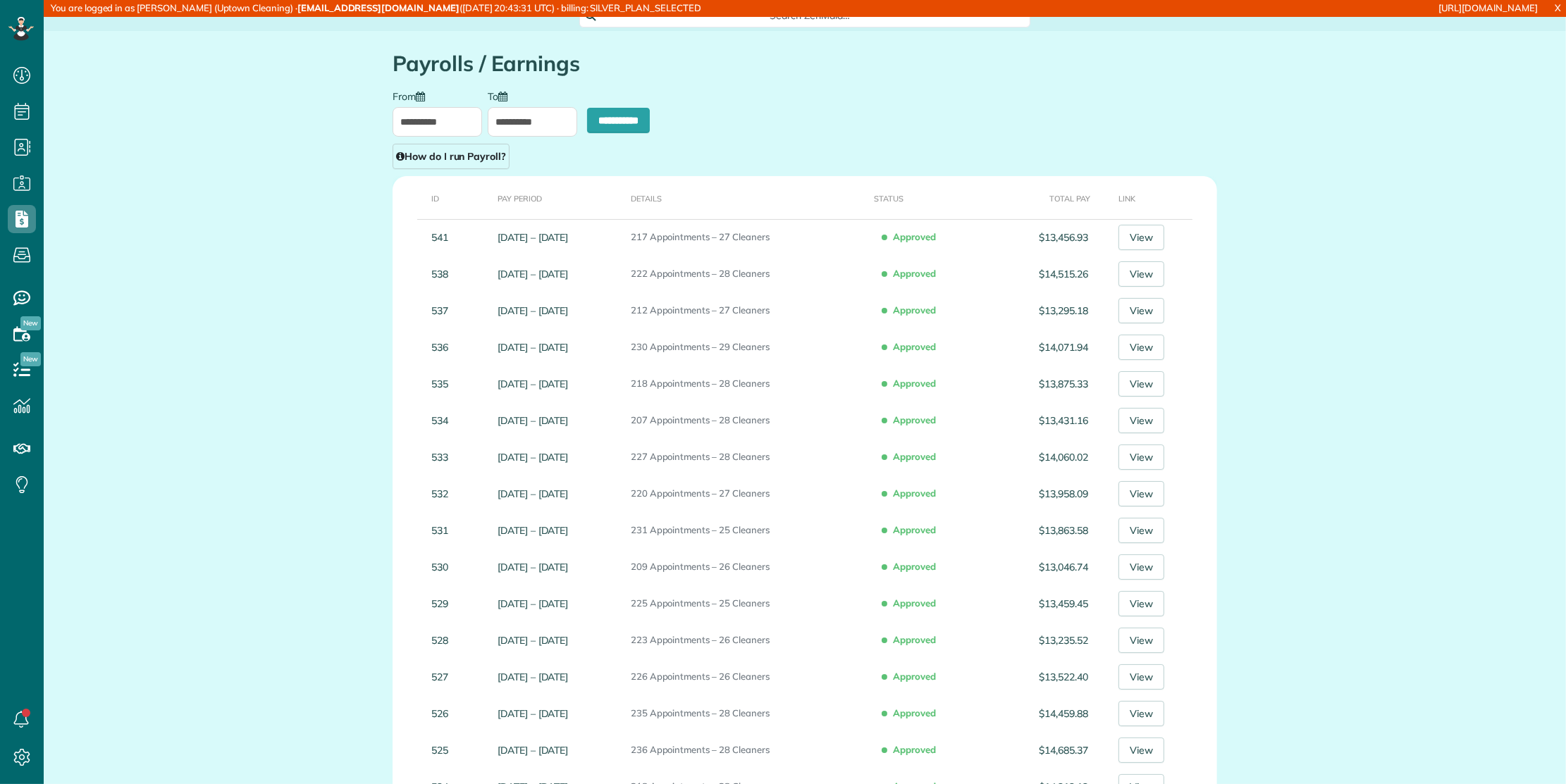
copy tr "[DATE] – [DATE]"
